Goal: Information Seeking & Learning: Learn about a topic

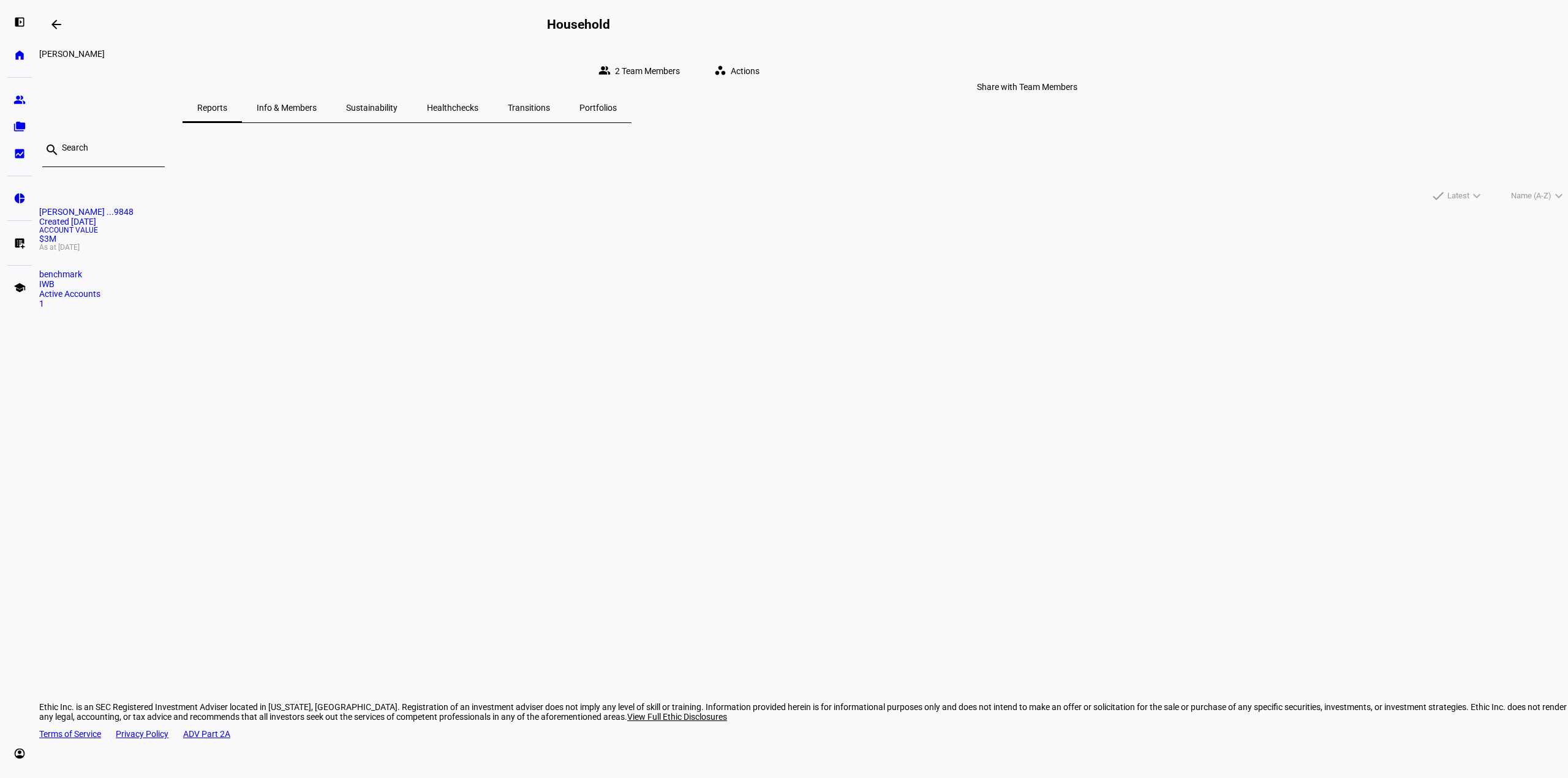
click at [680, 61] on span "2 Team Members" at bounding box center [647, 71] width 65 height 24
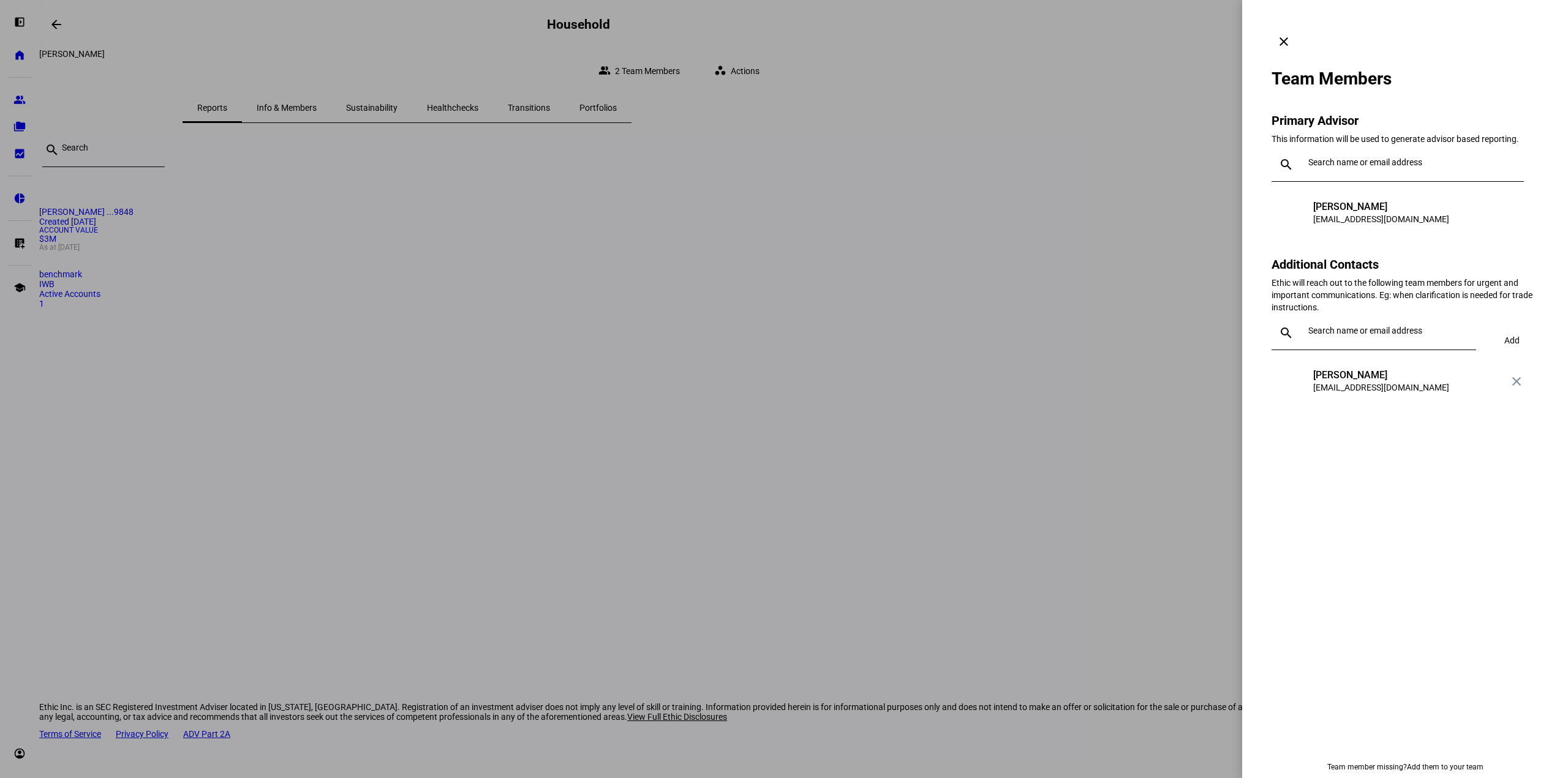
click at [1316, 157] on input "text" at bounding box center [1413, 162] width 211 height 10
type input "debra"
click at [1332, 188] on div "dkuang@lnwadvisors.com" at bounding box center [1383, 186] width 136 height 12
click at [1413, 326] on input "text" at bounding box center [1390, 331] width 163 height 10
type input "chanel"
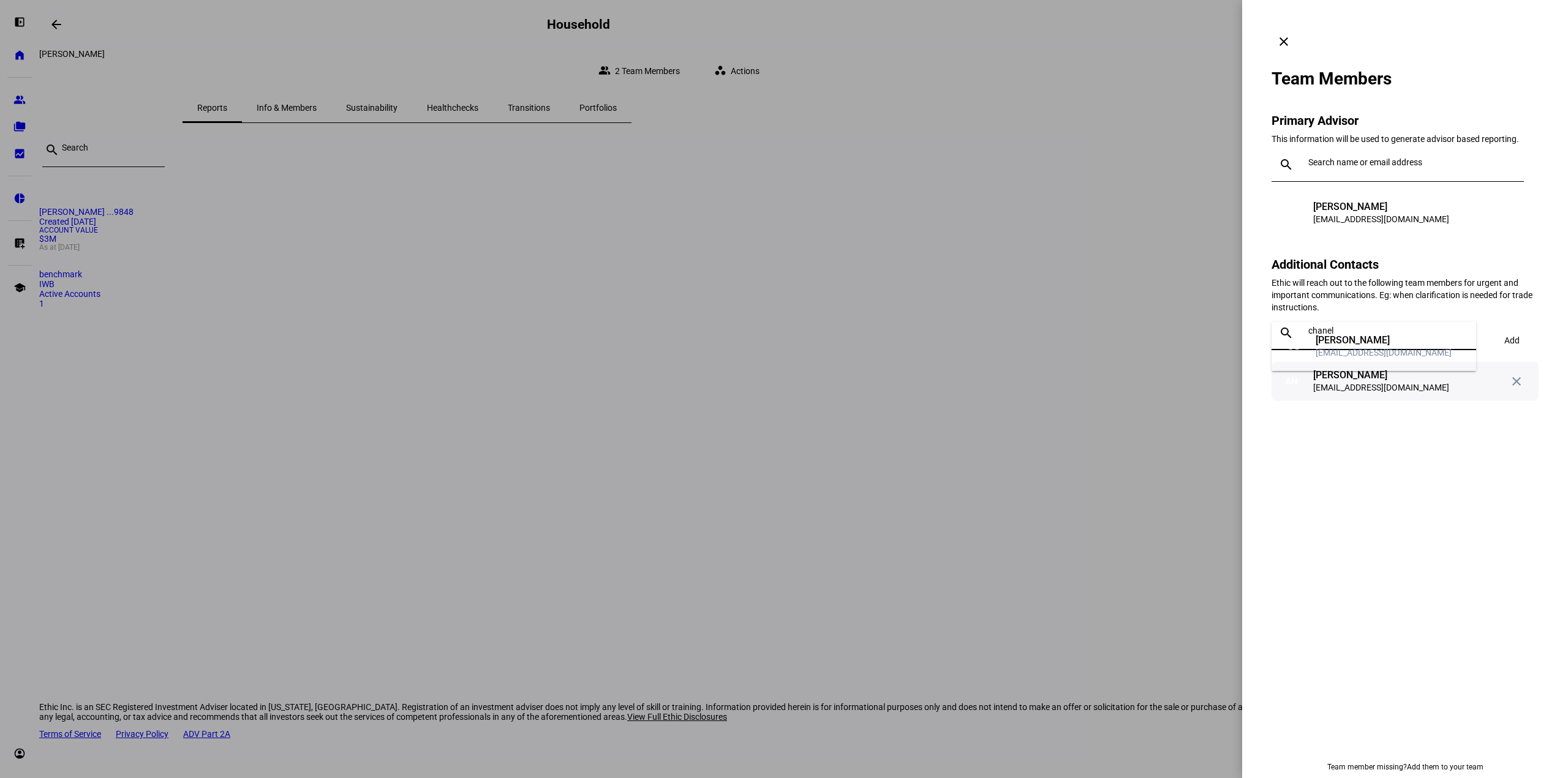
click at [1392, 361] on mat-option "CG Chanel Griffith cgriffith@lnwadvisors.com" at bounding box center [1374, 346] width 205 height 39
click at [1512, 328] on span "Add" at bounding box center [1512, 340] width 15 height 24
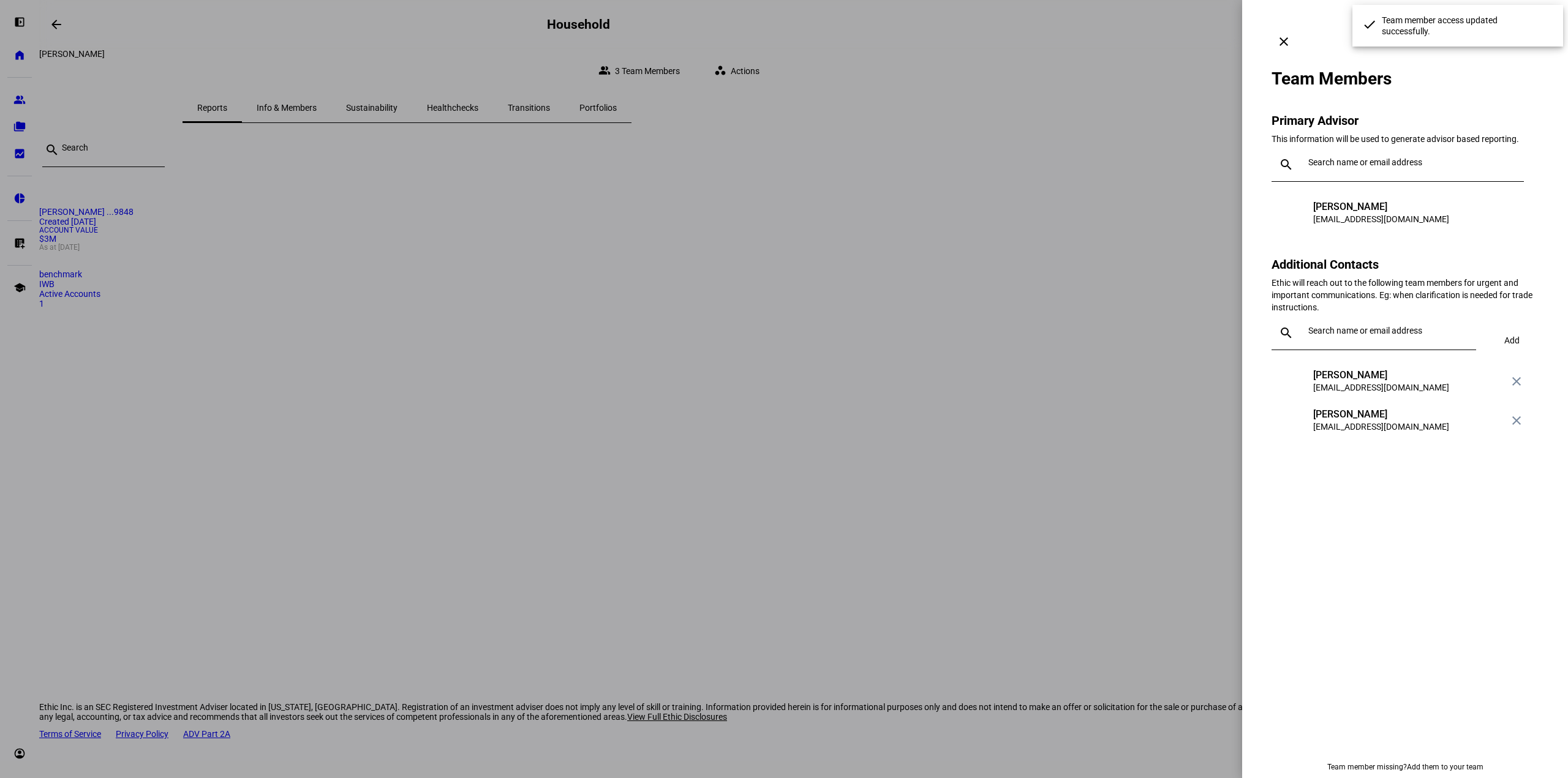
click at [1341, 600] on eth-share-with-advisors "Team Members Primary Advisor This information will be used to generate advisor …" at bounding box center [1405, 413] width 267 height 720
click at [987, 357] on div at bounding box center [784, 389] width 1568 height 778
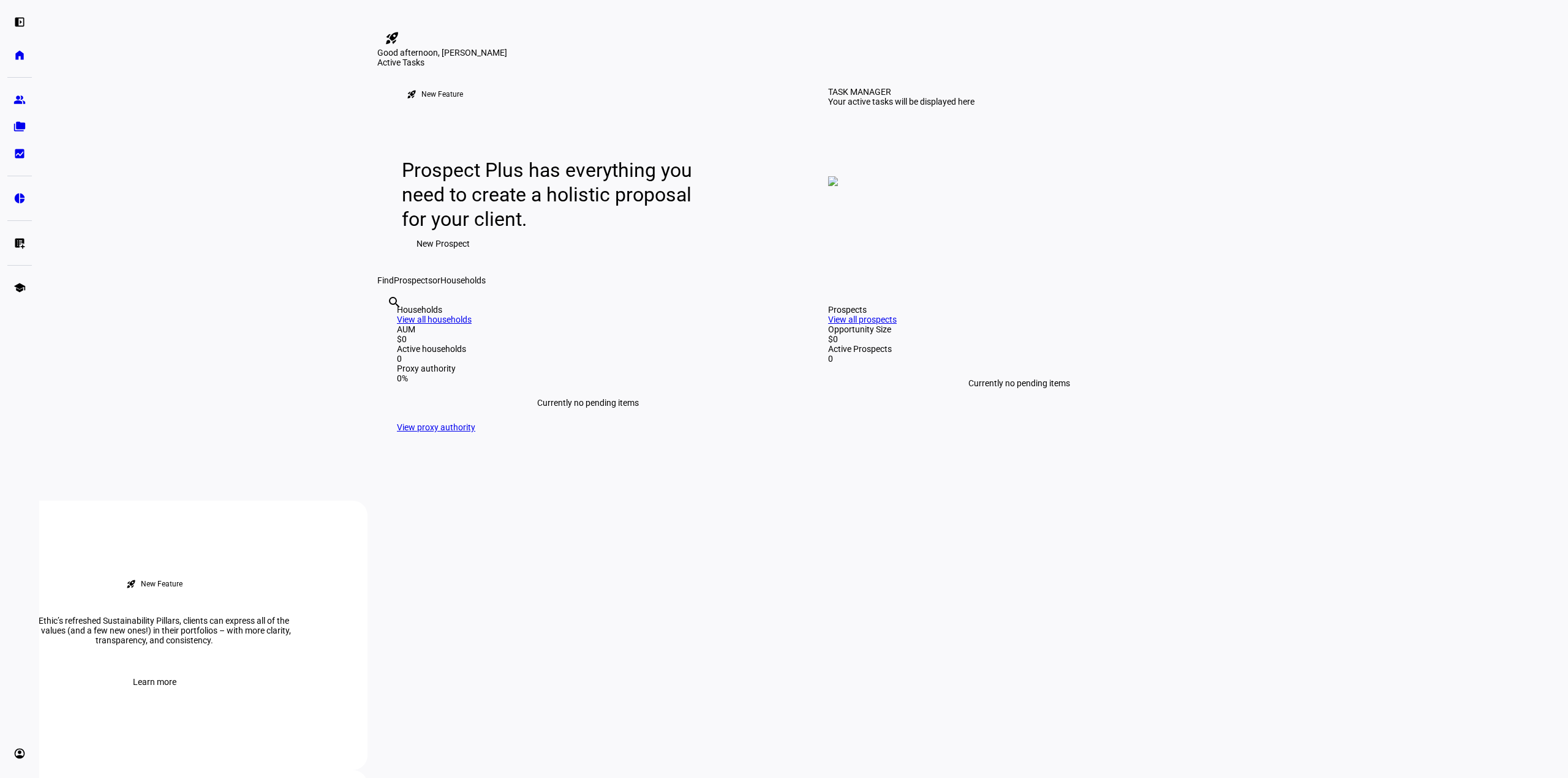
scroll to position [306, 0]
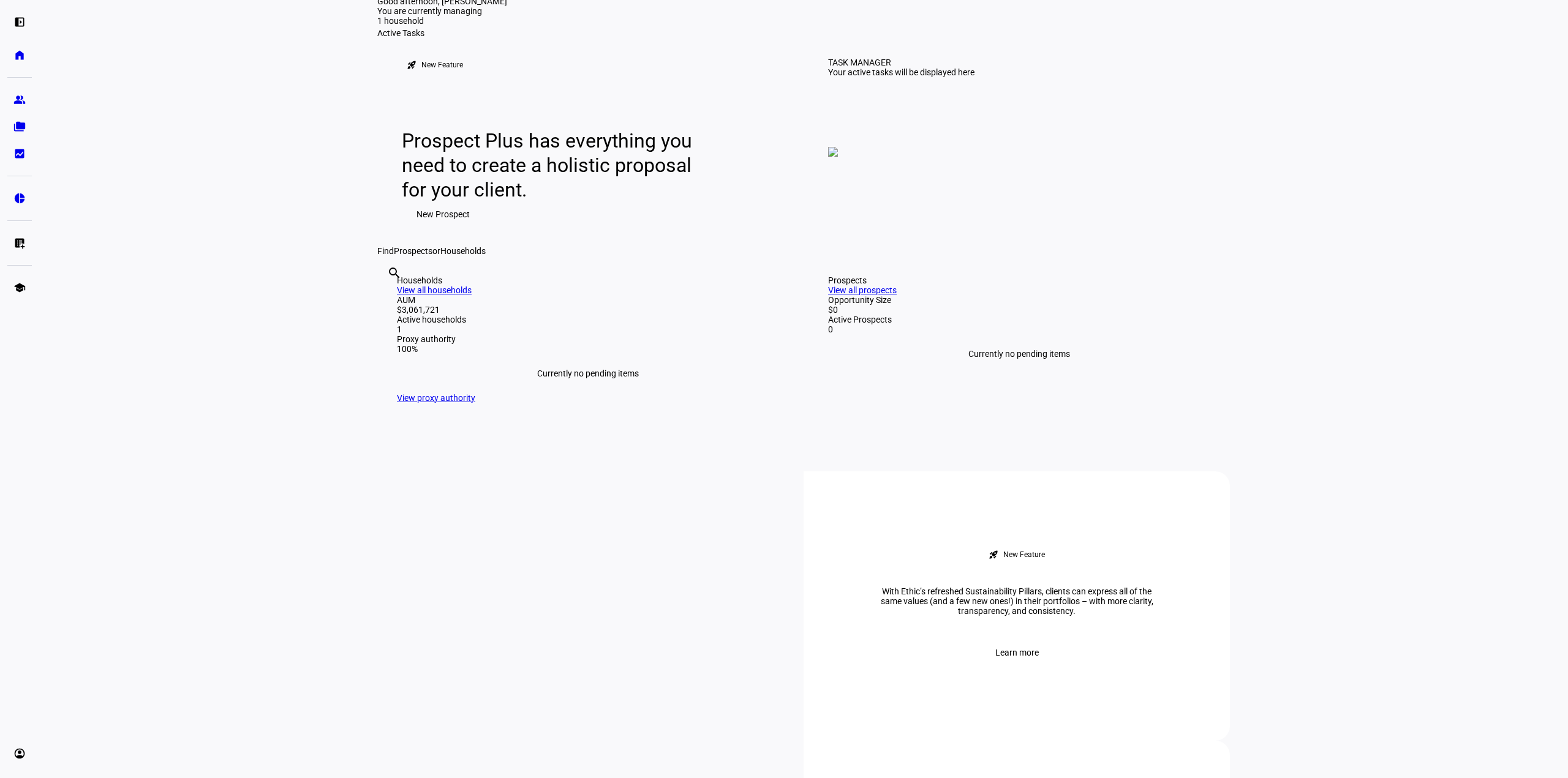
scroll to position [123, 0]
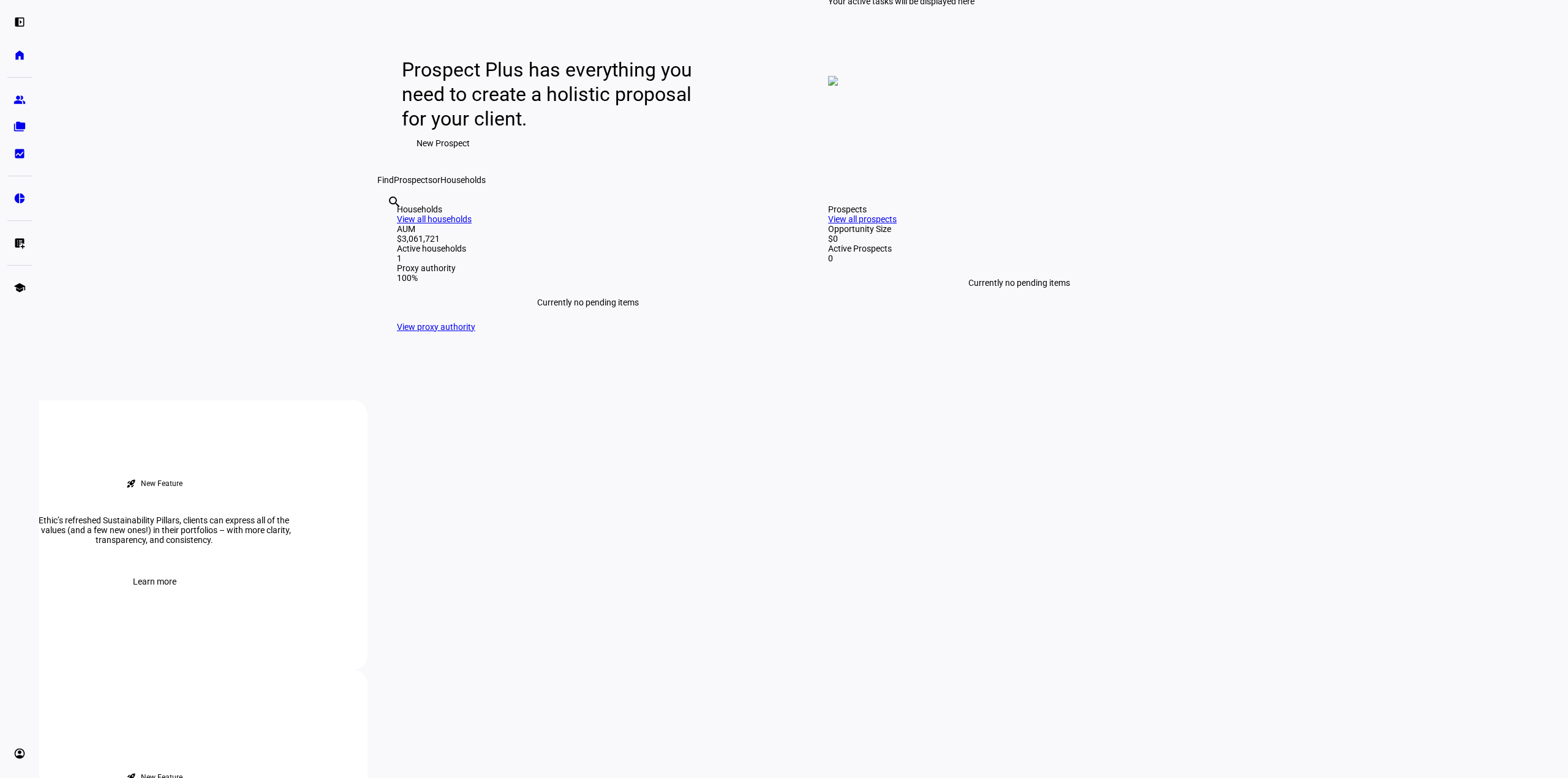
click at [472, 224] on link "View all households" at bounding box center [434, 219] width 75 height 10
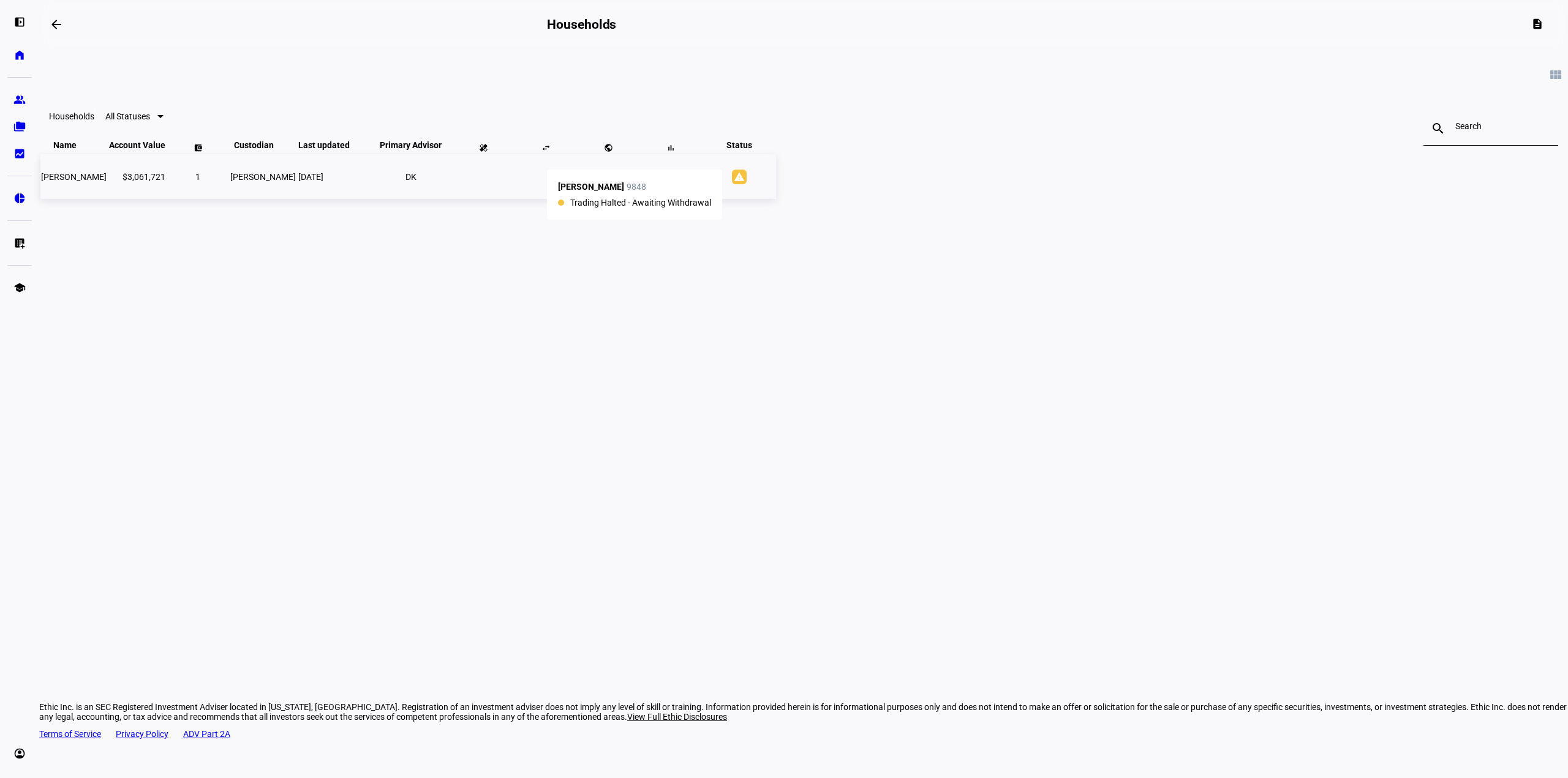
click at [747, 184] on mat-icon "warning" at bounding box center [739, 177] width 14 height 14
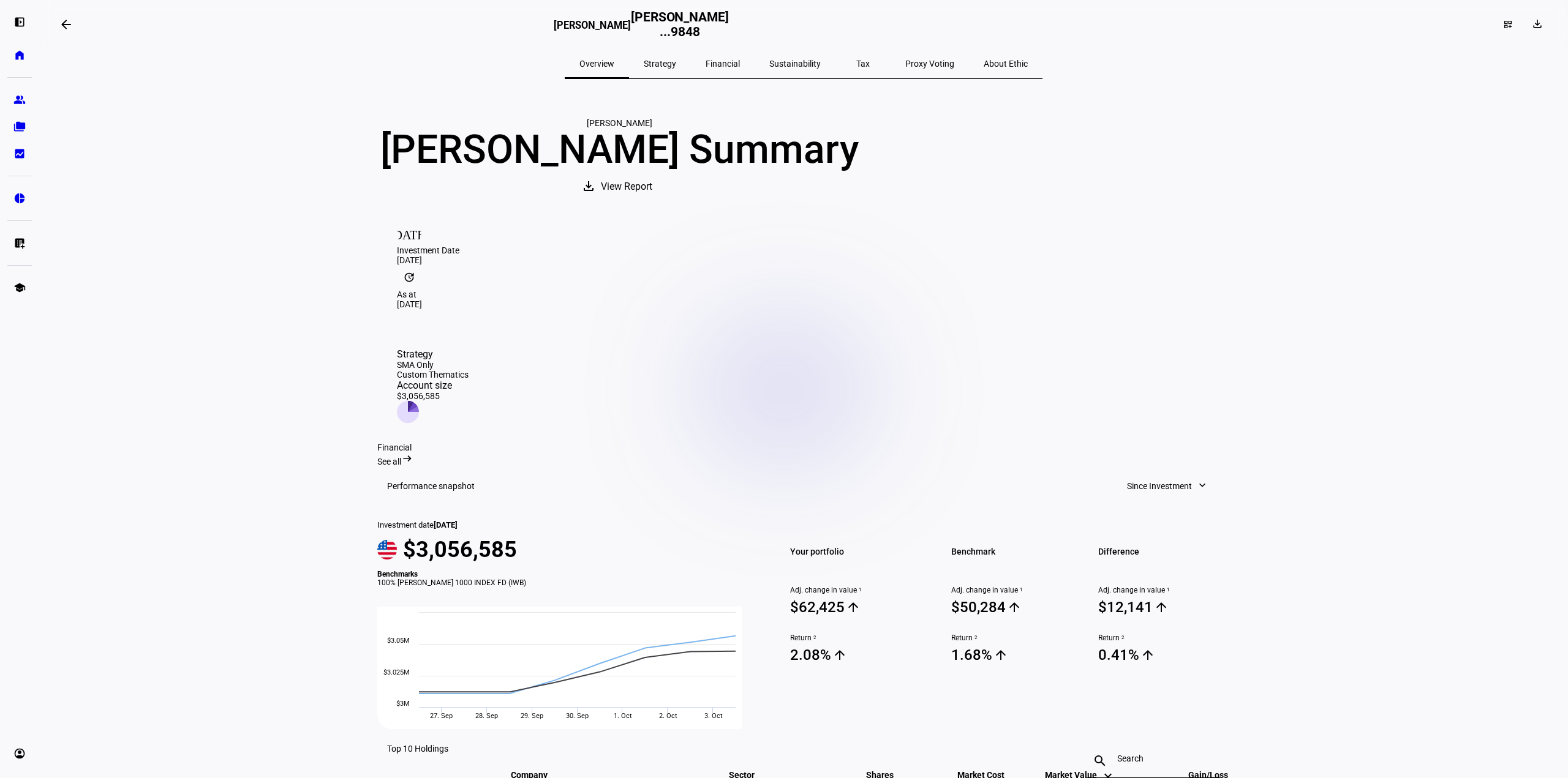
click at [676, 72] on span "Strategy" at bounding box center [659, 64] width 32 height 30
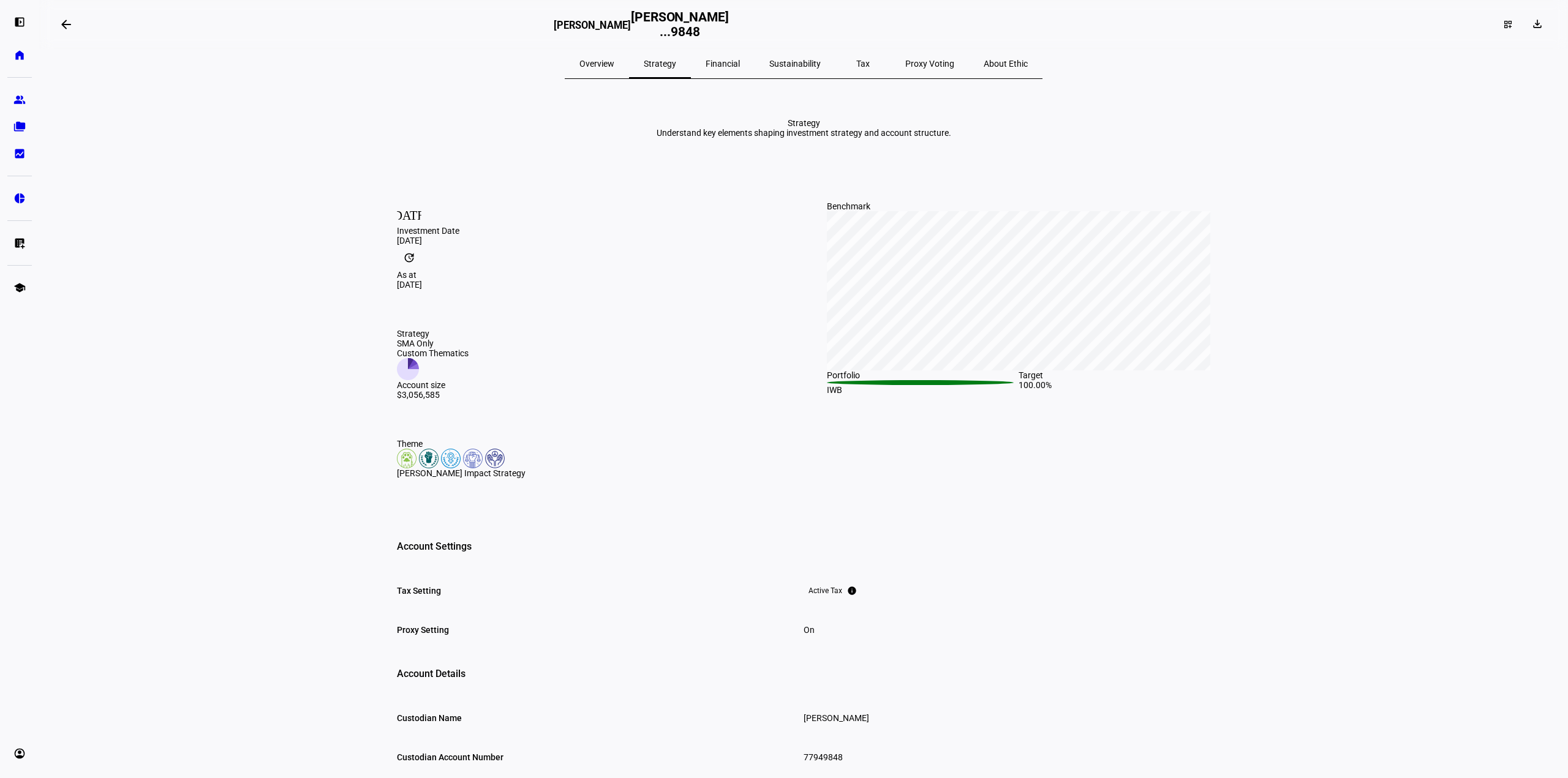
click at [734, 68] on span "Financial" at bounding box center [722, 64] width 34 height 9
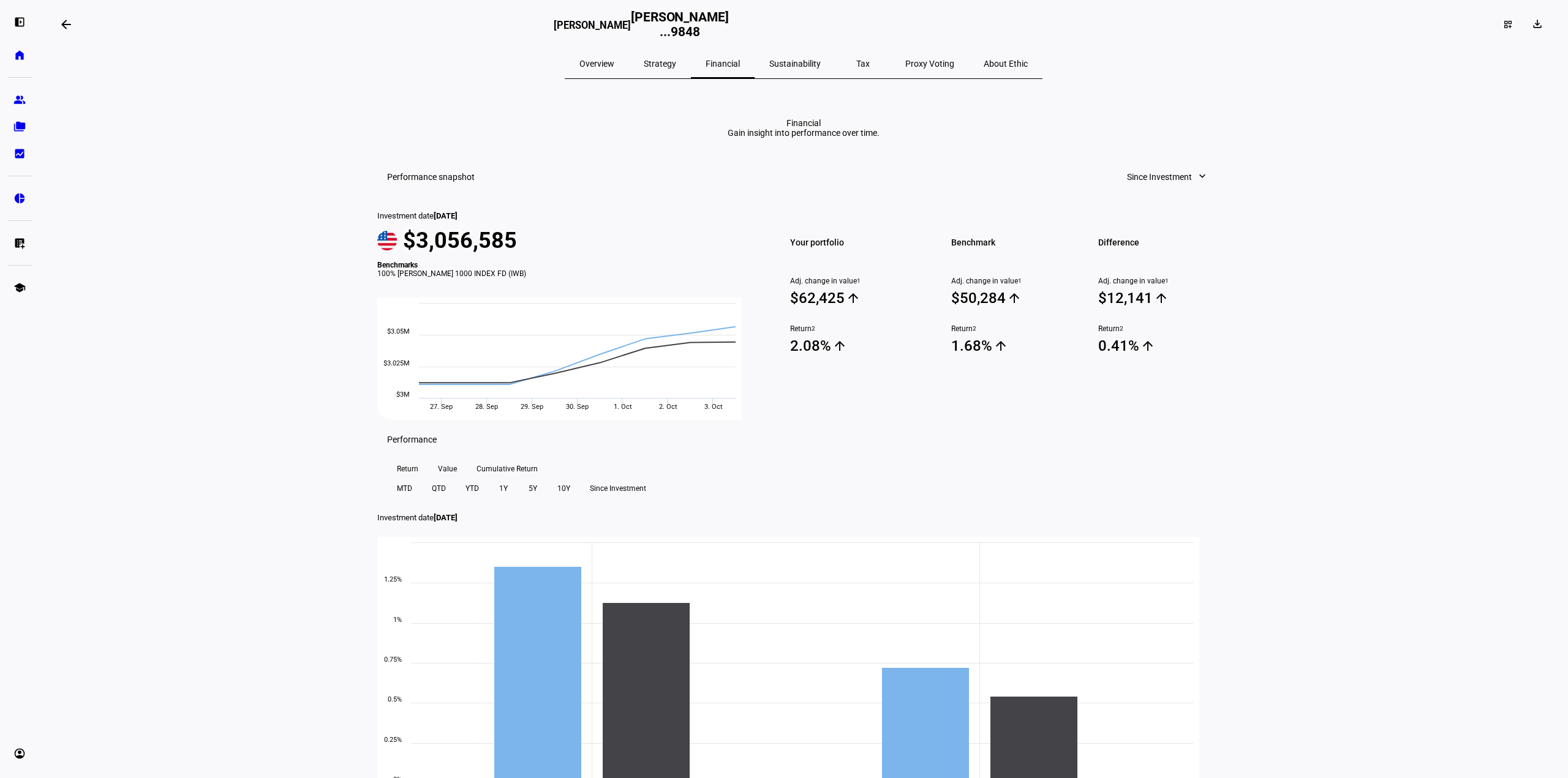
click at [802, 68] on span "Sustainability" at bounding box center [794, 64] width 51 height 9
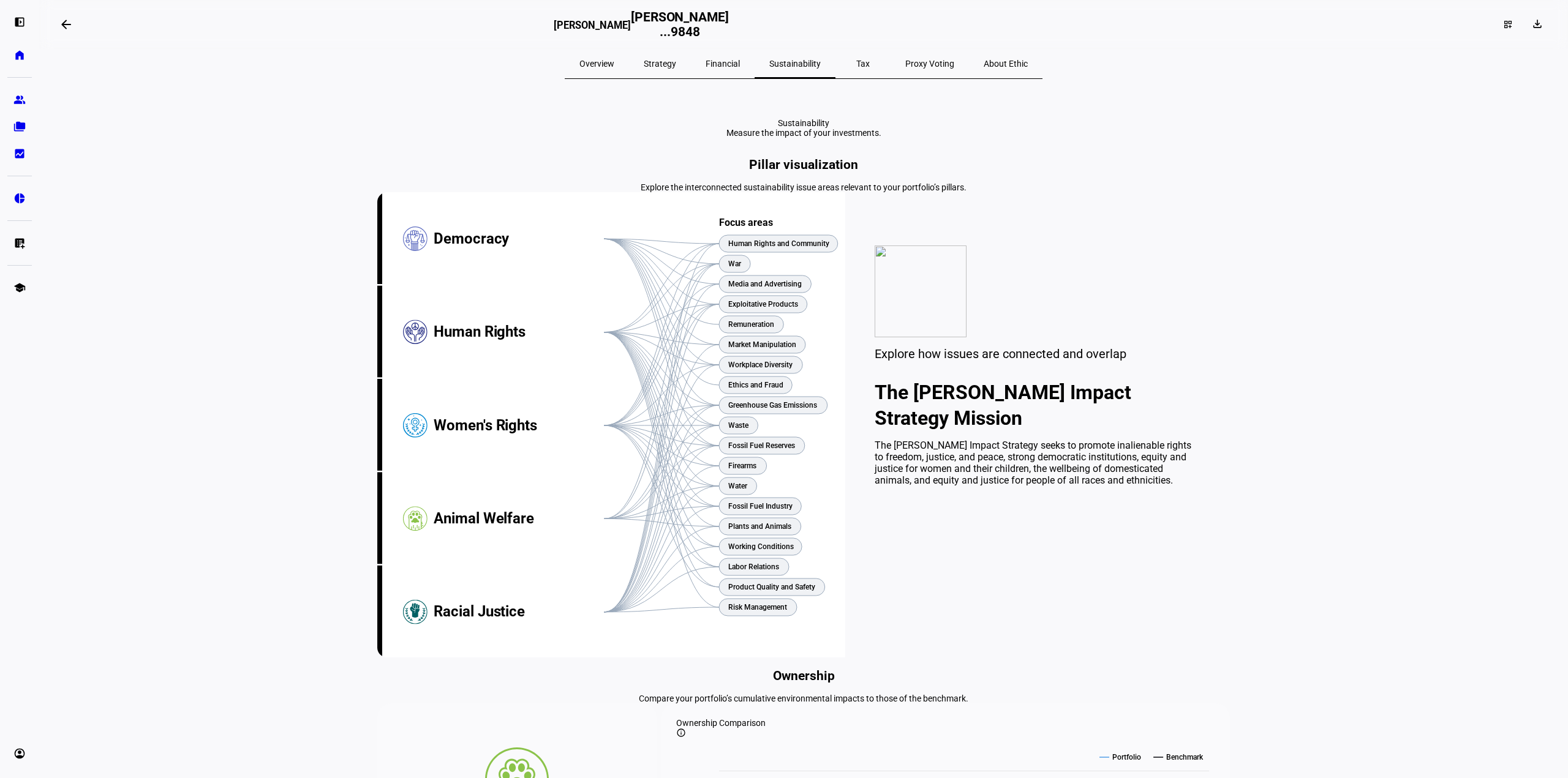
click at [890, 70] on div "Proxy Voting" at bounding box center [929, 64] width 78 height 30
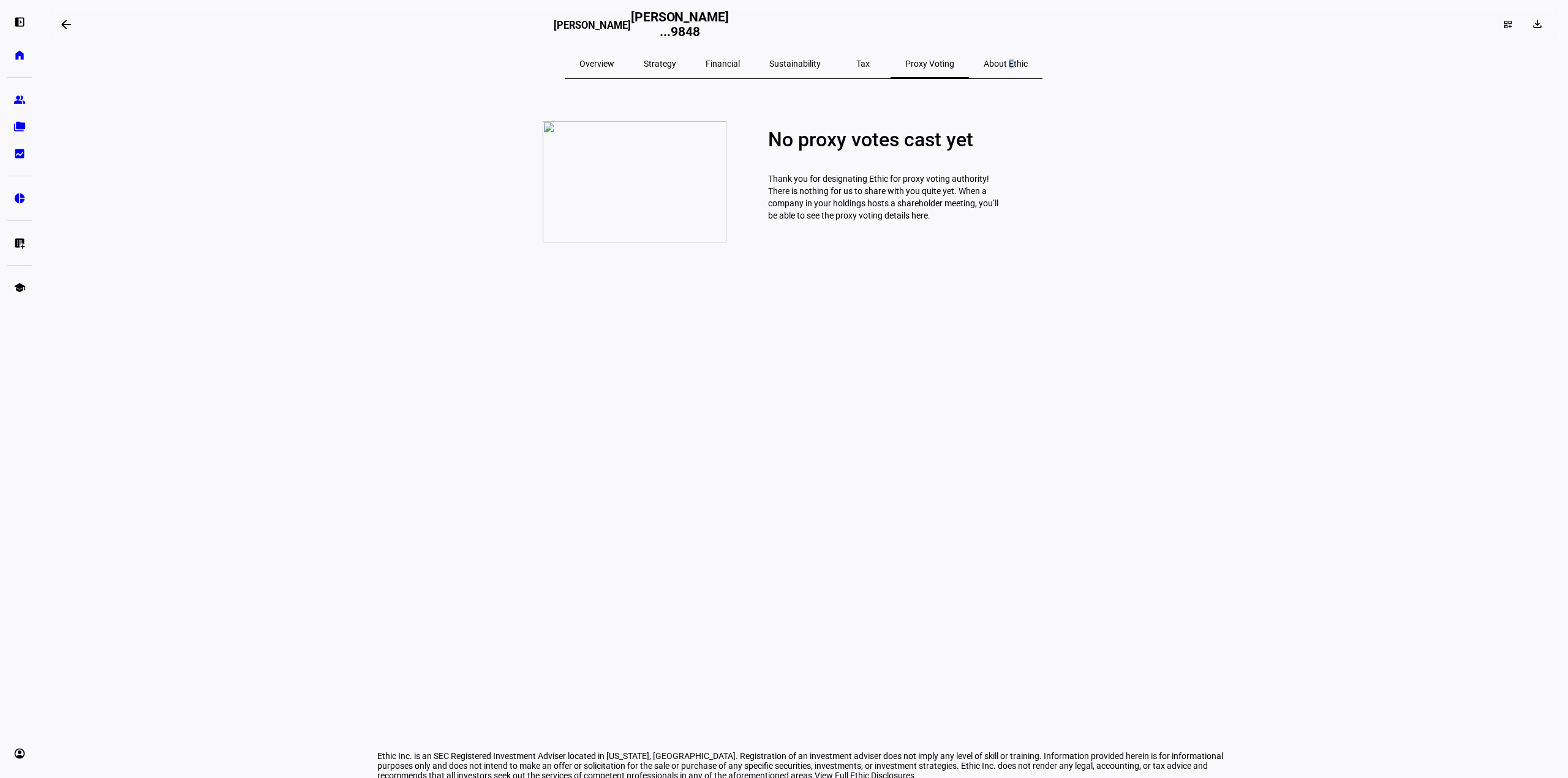
click at [983, 64] on span "About Ethic" at bounding box center [1005, 64] width 44 height 9
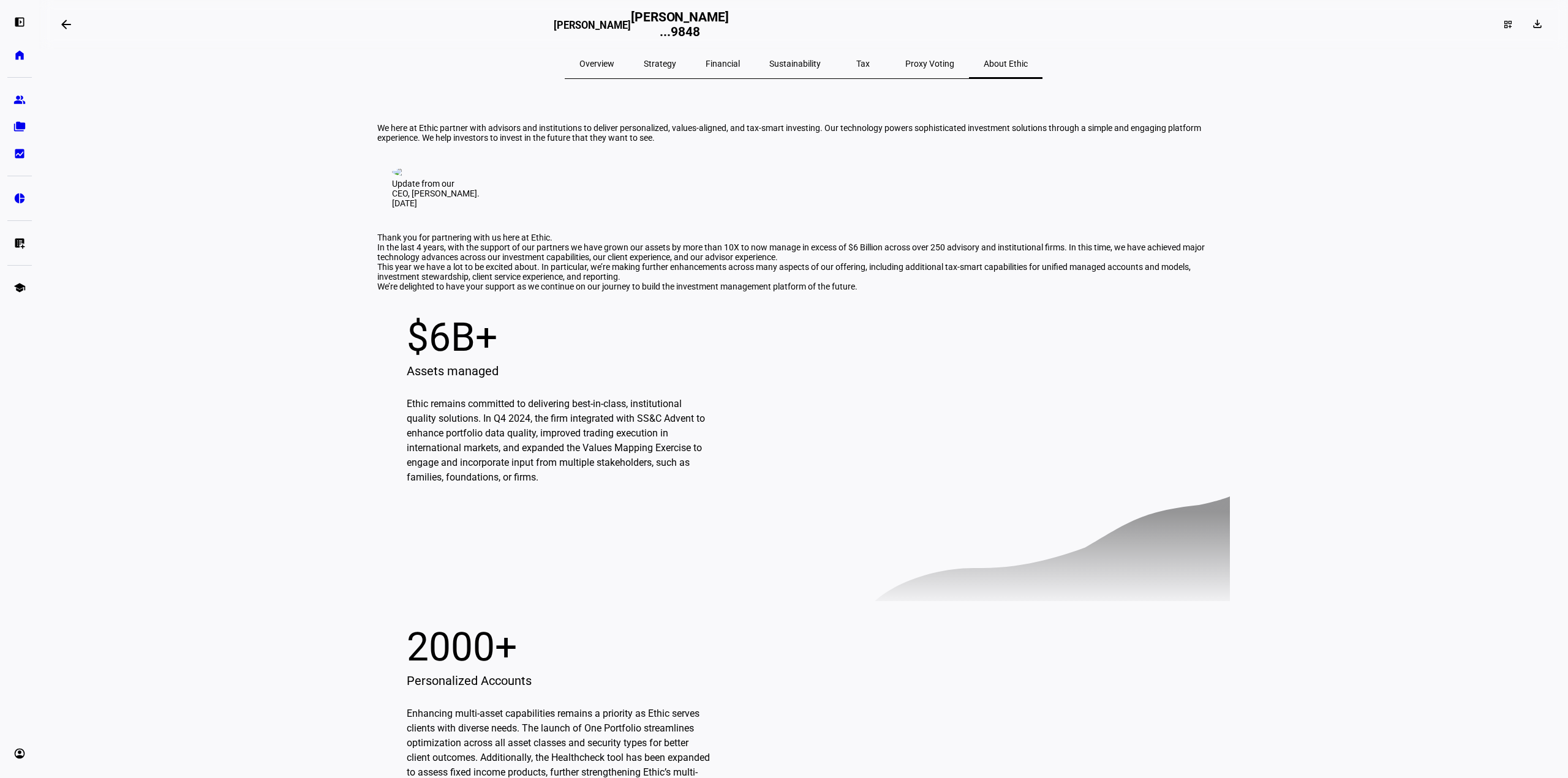
click at [905, 71] on span "Proxy Voting" at bounding box center [930, 64] width 49 height 30
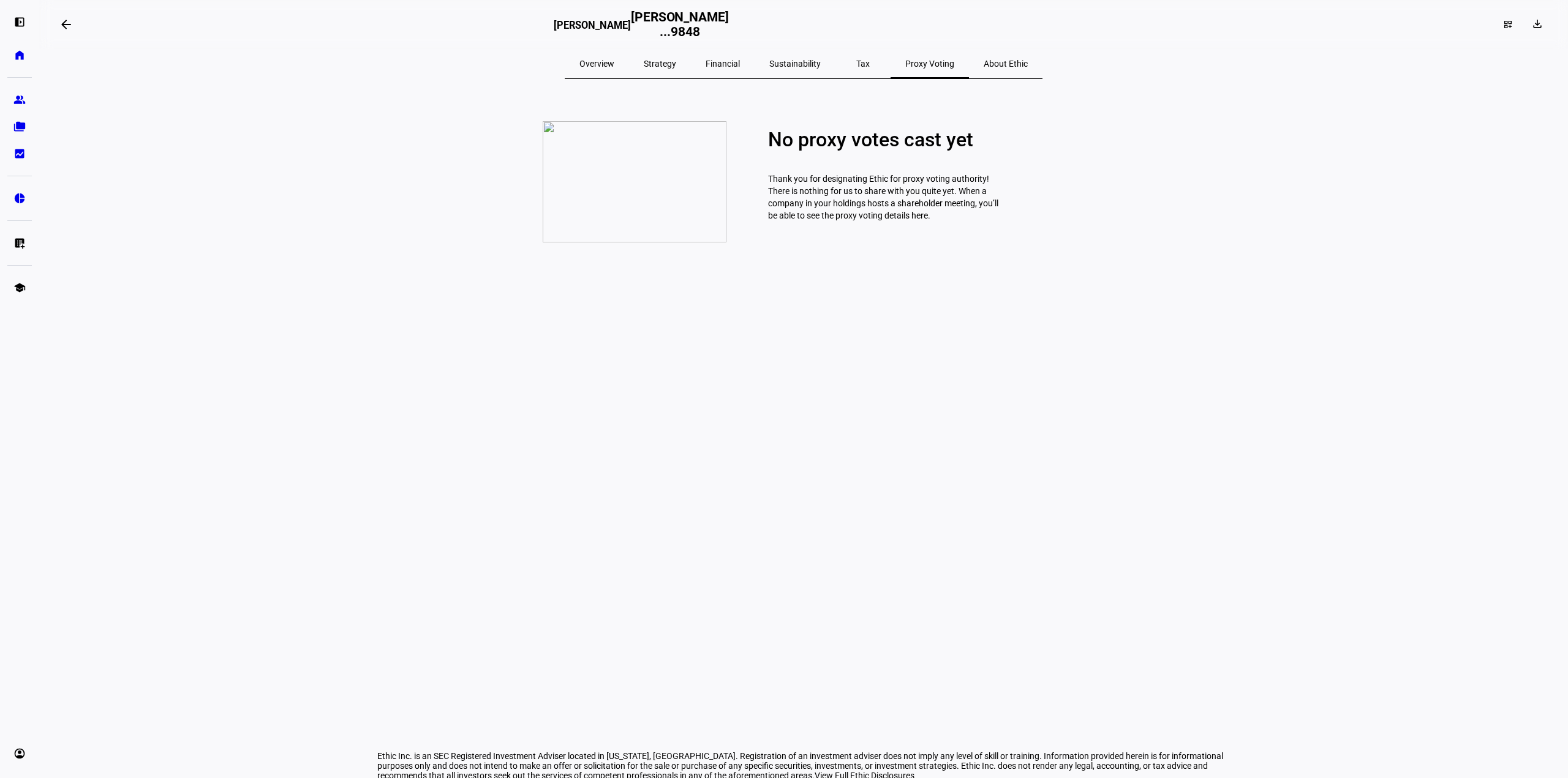
click at [614, 72] on span "Overview" at bounding box center [596, 64] width 35 height 30
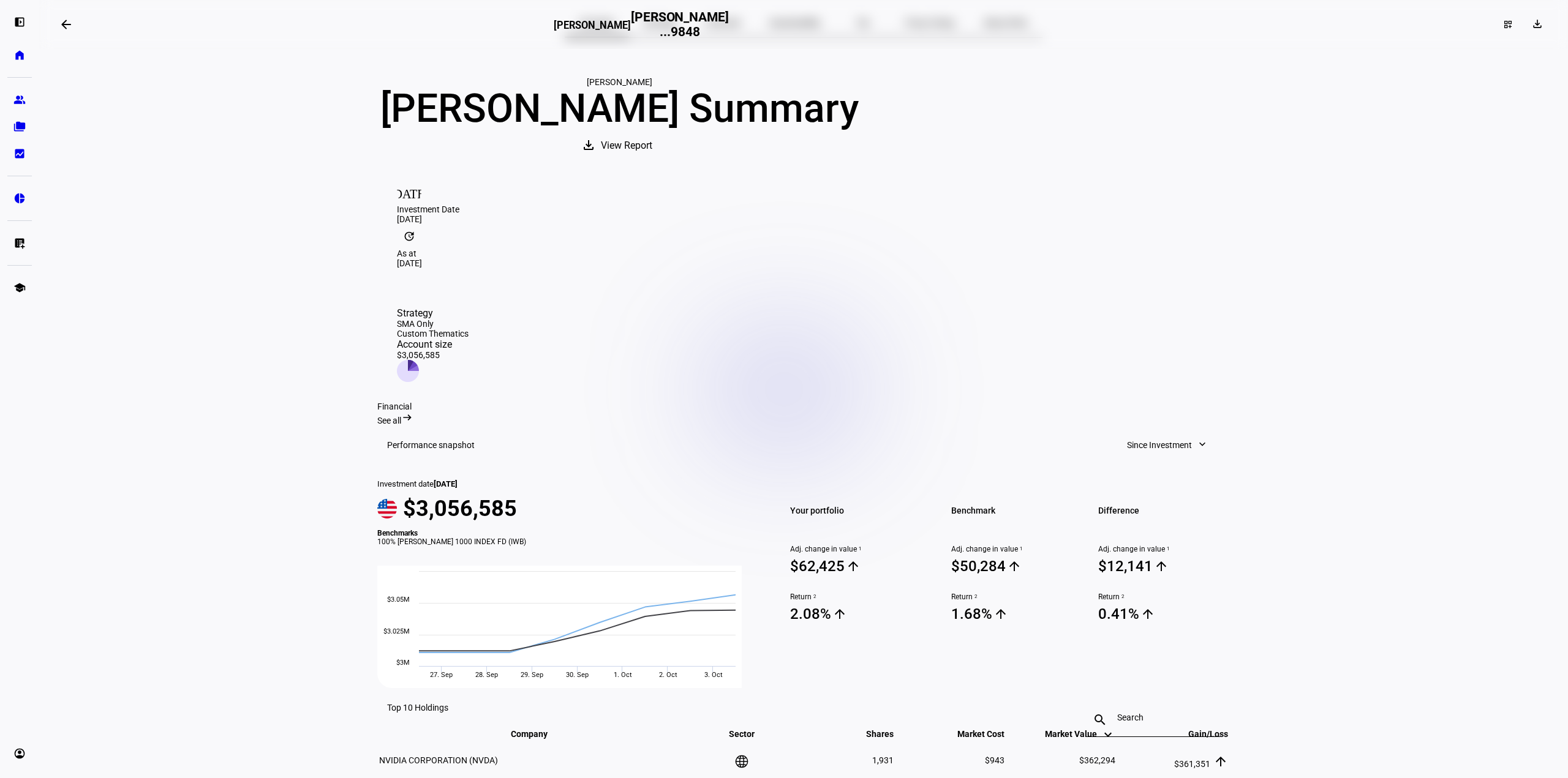
scroll to position [61, 0]
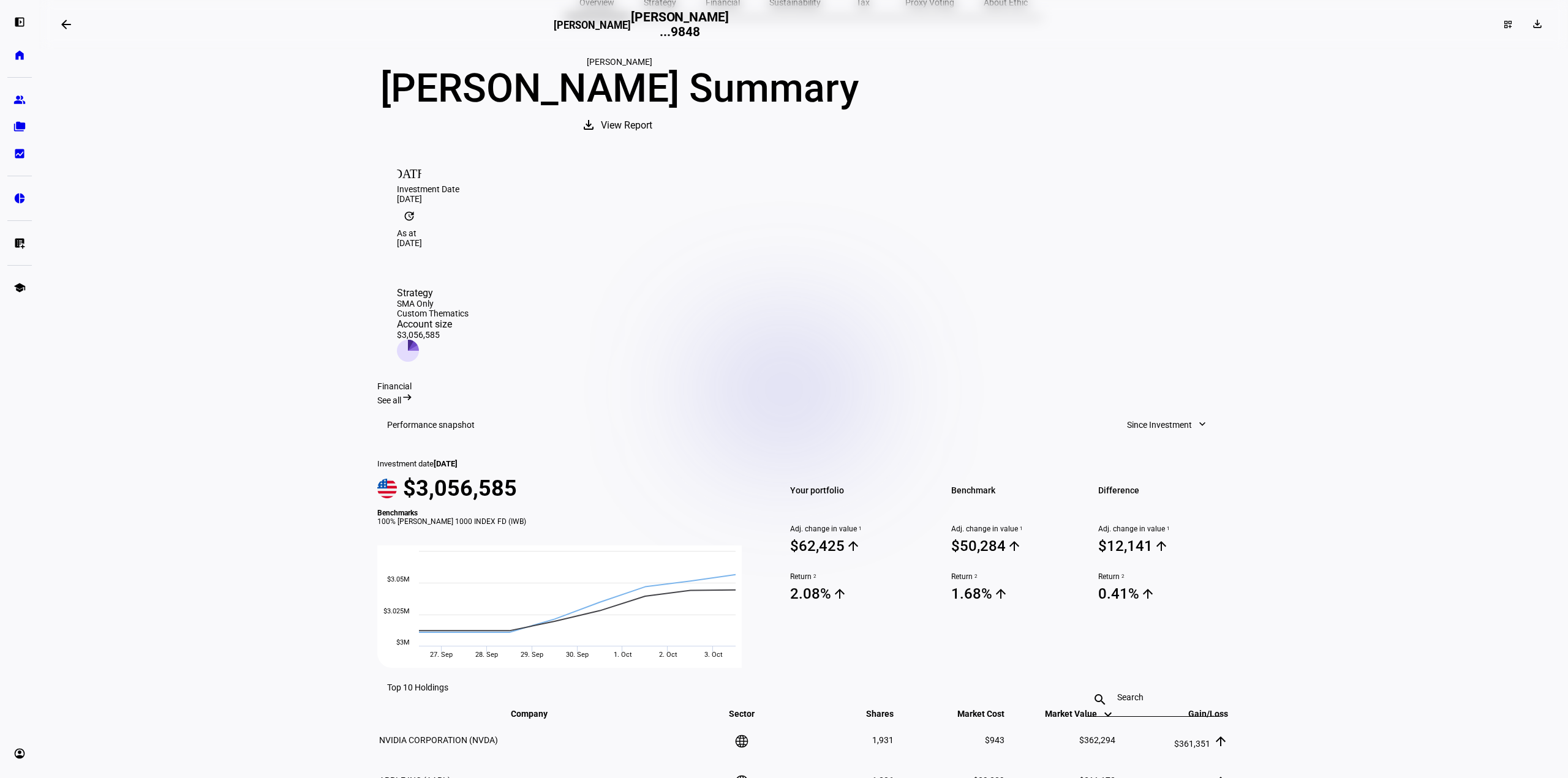
click at [1211, 392] on div "See all arrow_right_alt" at bounding box center [803, 398] width 852 height 14
